Goal: Transaction & Acquisition: Purchase product/service

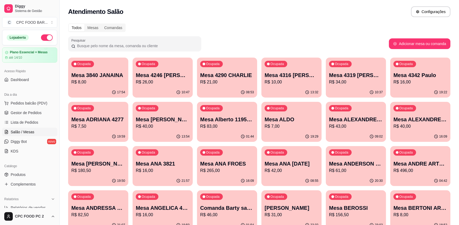
click at [82, 46] on input "Pesquisar" at bounding box center [136, 45] width 123 height 5
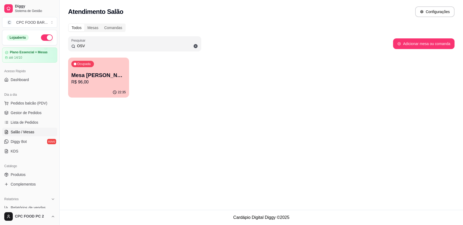
type input "OSV"
click at [96, 90] on div "22:35" at bounding box center [98, 92] width 61 height 10
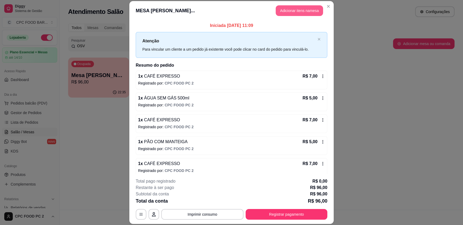
click at [290, 12] on button "Adicionar itens na mesa" at bounding box center [299, 10] width 47 height 11
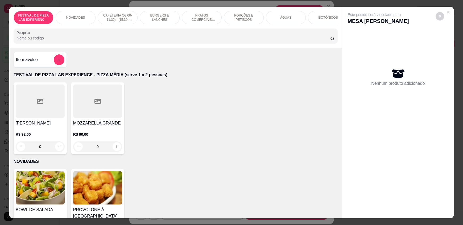
click at [87, 41] on input "Pesquisa" at bounding box center [174, 37] width 314 height 5
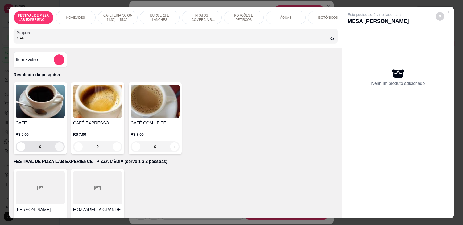
type input "CAF"
click at [58, 148] on icon "increase-product-quantity" at bounding box center [59, 146] width 3 height 3
type input "1"
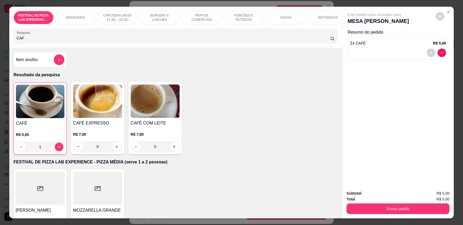
click at [21, 41] on input "CAF" at bounding box center [174, 37] width 314 height 5
click at [20, 41] on input "CAF" at bounding box center [174, 37] width 314 height 5
click at [21, 41] on input "CAF" at bounding box center [174, 37] width 314 height 5
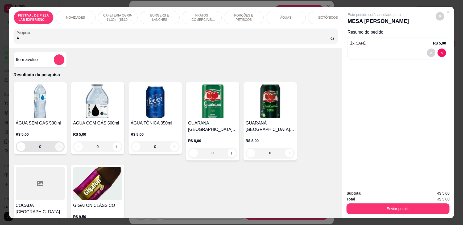
type input "Á"
click at [59, 150] on button "increase-product-quantity" at bounding box center [59, 146] width 9 height 9
type input "1"
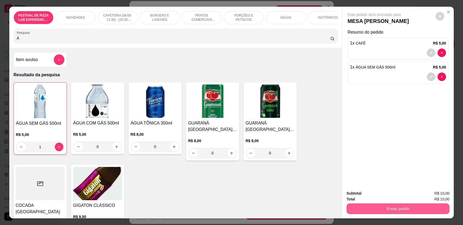
click at [390, 207] on button "Enviar pedido" at bounding box center [398, 208] width 103 height 11
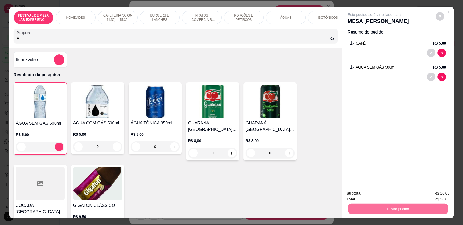
click at [395, 199] on button "Não registrar e enviar pedido" at bounding box center [381, 195] width 54 height 10
